Goal: Task Accomplishment & Management: Use online tool/utility

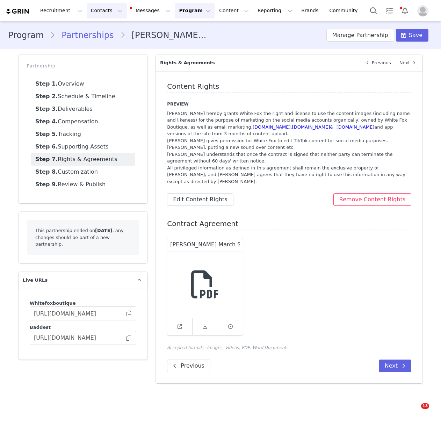
click at [91, 9] on button "Contacts Contacts" at bounding box center [107, 11] width 40 height 16
click at [99, 26] on link "Creators" at bounding box center [109, 30] width 55 height 13
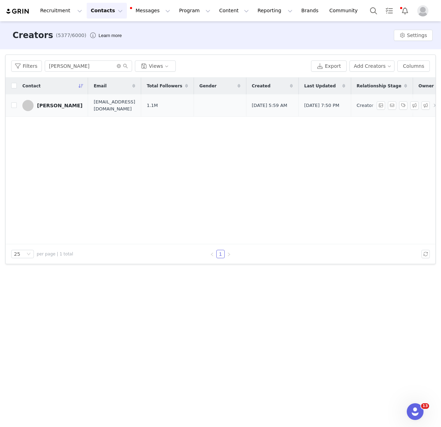
click at [77, 99] on td "[PERSON_NAME]" at bounding box center [52, 105] width 71 height 22
click at [74, 103] on div "[PERSON_NAME]" at bounding box center [59, 106] width 45 height 6
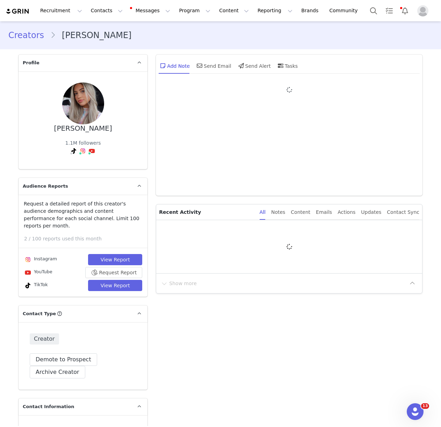
type input "+1 ([GEOGRAPHIC_DATA])"
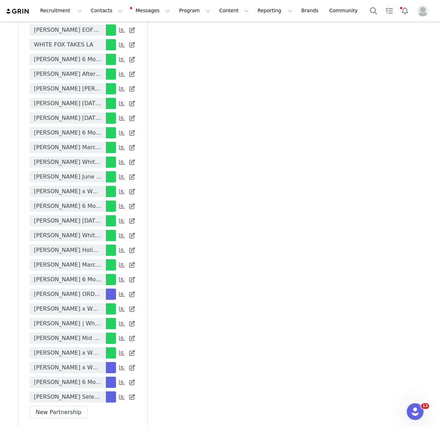
scroll to position [1796, 0]
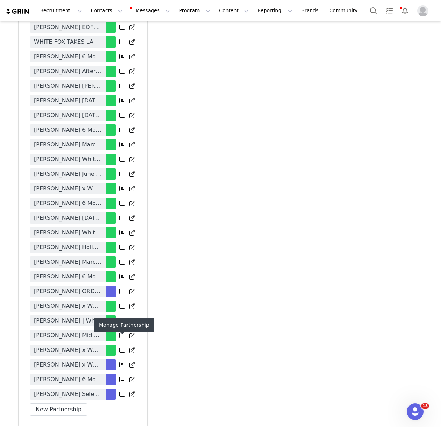
click at [124, 377] on icon at bounding box center [122, 380] width 6 height 6
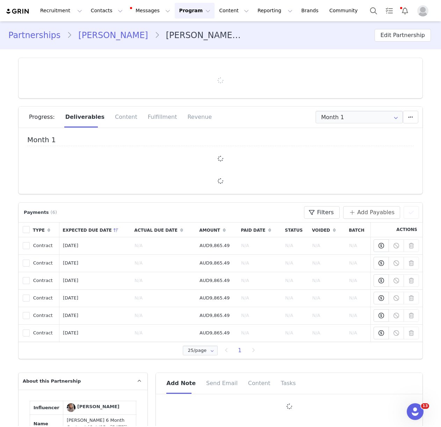
type input "+1 ([GEOGRAPHIC_DATA])"
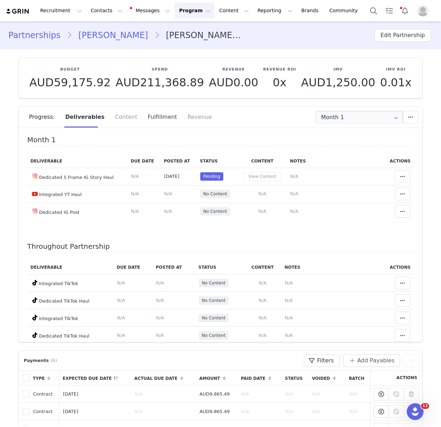
click at [148, 120] on div "Fulfillment" at bounding box center [163, 117] width 40 height 21
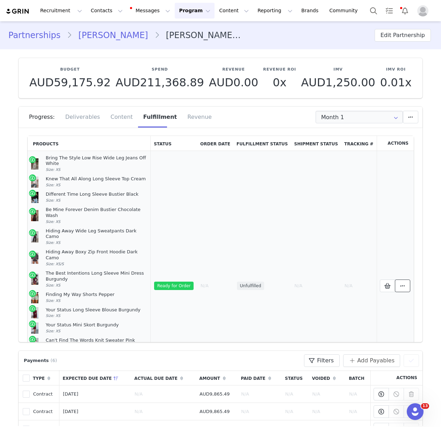
click at [403, 283] on icon at bounding box center [402, 286] width 5 height 6
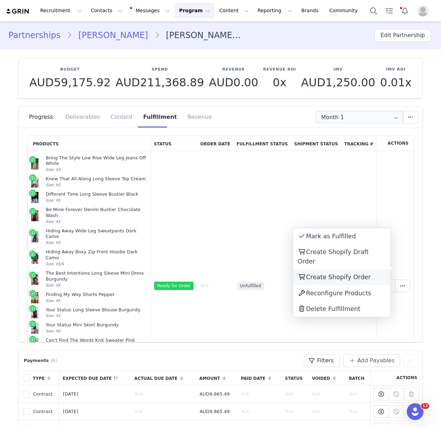
click at [356, 274] on span "Create Shopify Order" at bounding box center [338, 277] width 65 height 7
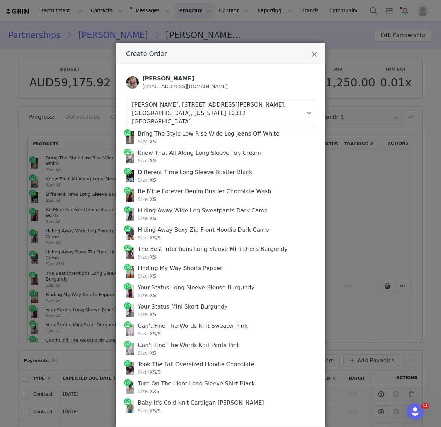
scroll to position [34, 0]
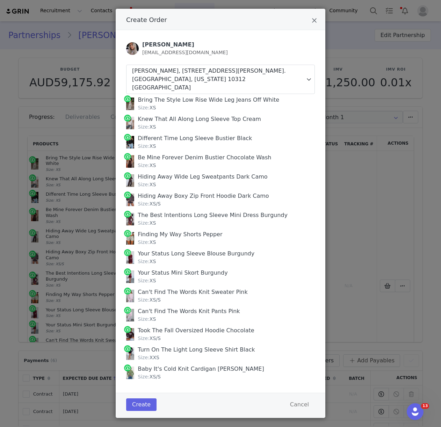
drag, startPoint x: 138, startPoint y: 91, endPoint x: 207, endPoint y: 364, distance: 281.0
click at [208, 366] on div "Bring The Style Low Rise Wide Leg Jeans Off White Size: XS Knew That All Along …" at bounding box center [220, 238] width 189 height 288
copy div "Bring The Style Low Rise Wide Leg Jeans Off White Size: XS Knew That All Along …"
click at [144, 398] on button "Create" at bounding box center [141, 404] width 30 height 13
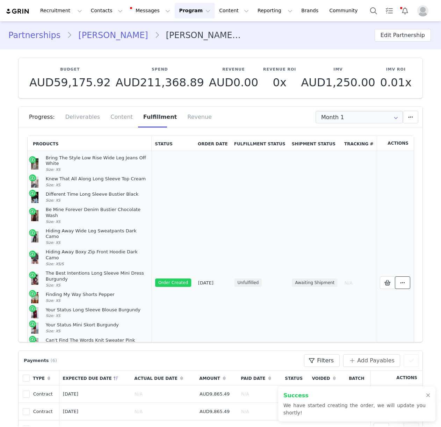
drag, startPoint x: 404, startPoint y: 269, endPoint x: 399, endPoint y: 268, distance: 5.0
click at [404, 280] on icon at bounding box center [402, 283] width 5 height 6
click at [369, 267] on link "View Order" at bounding box center [341, 268] width 97 height 16
